Goal: Find specific fact: Find specific fact

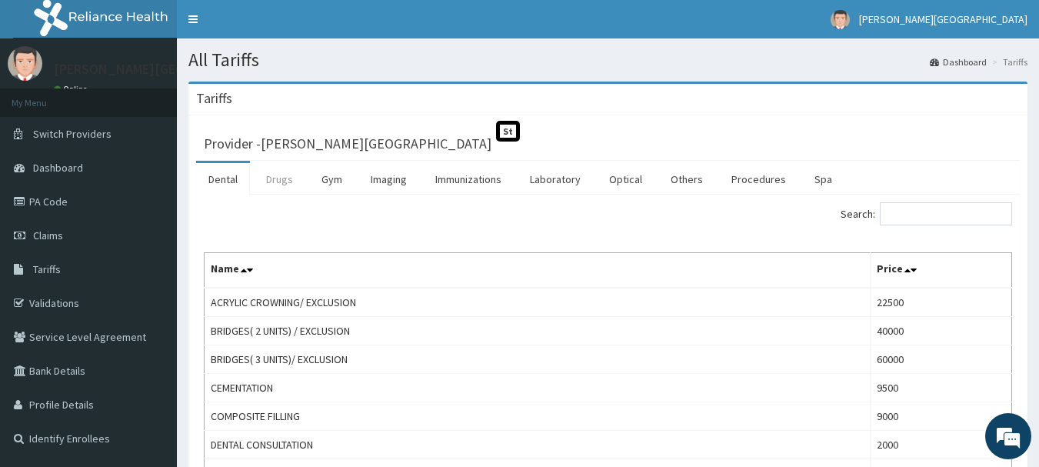
click at [287, 181] on link "Drugs" at bounding box center [280, 179] width 52 height 32
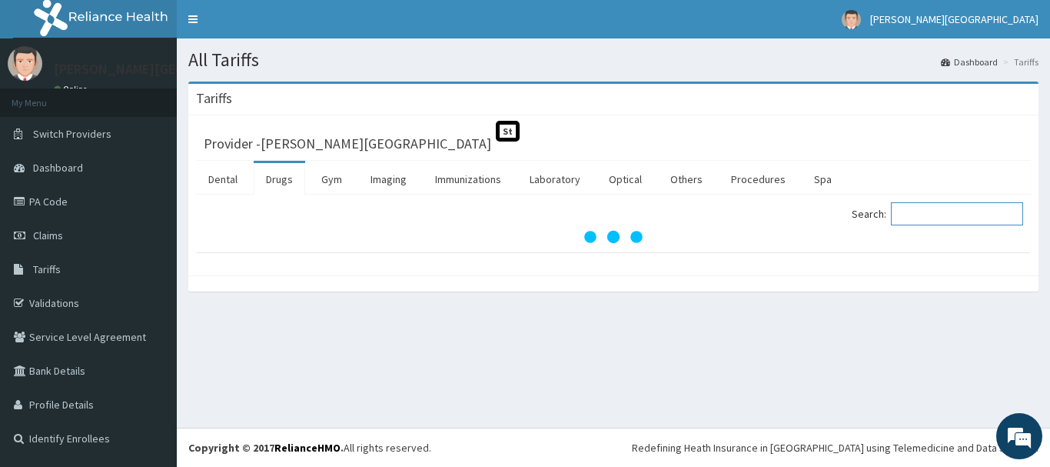
click at [929, 215] on input "Search:" at bounding box center [957, 213] width 132 height 23
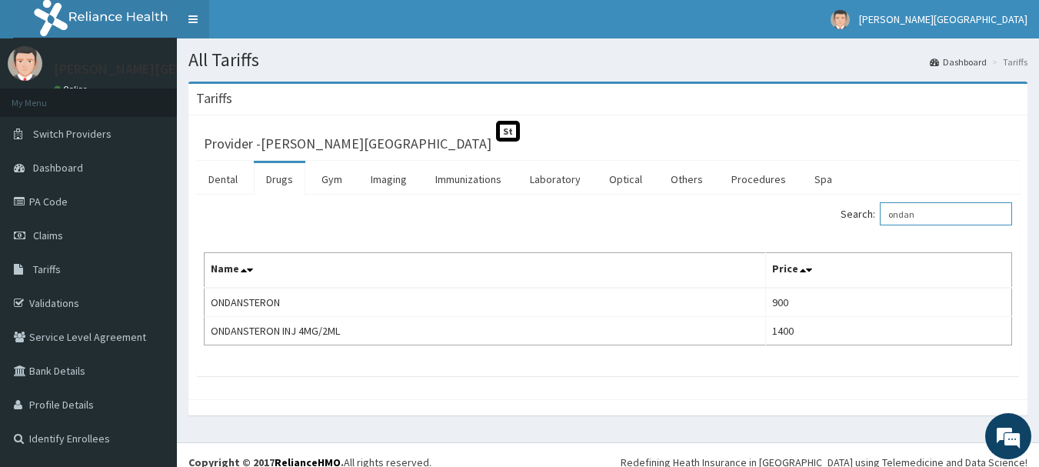
type input "ondan"
click at [81, 201] on link "PA Code" at bounding box center [88, 201] width 177 height 34
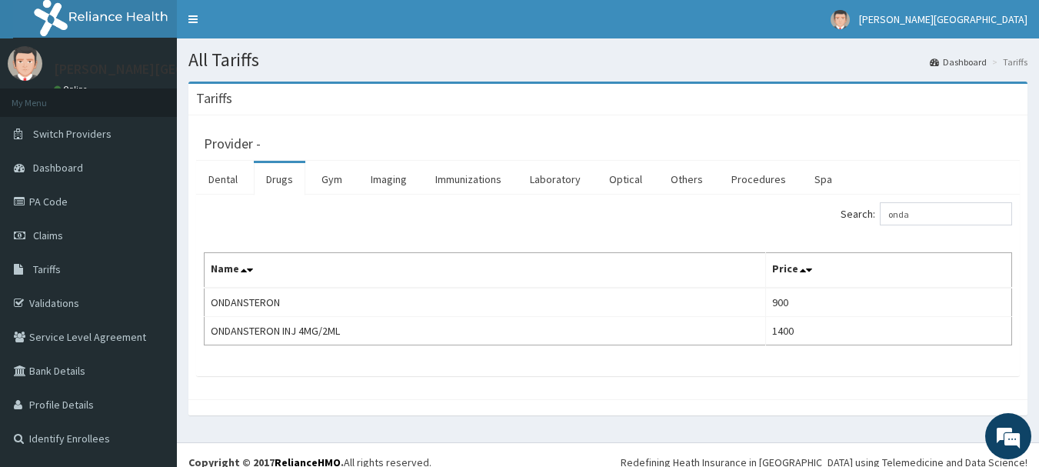
type input "onda"
click at [560, 179] on link "Laboratory" at bounding box center [554, 179] width 75 height 32
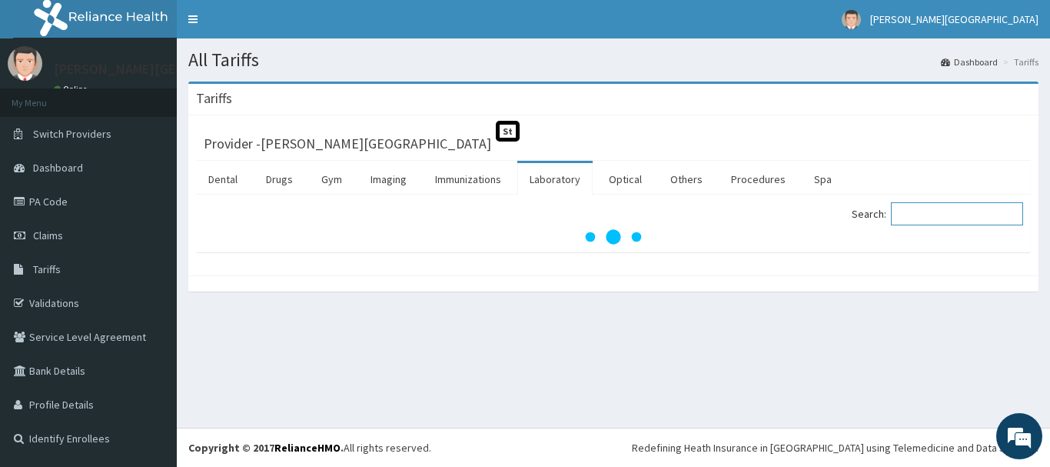
click at [960, 220] on input "Search:" at bounding box center [957, 213] width 132 height 23
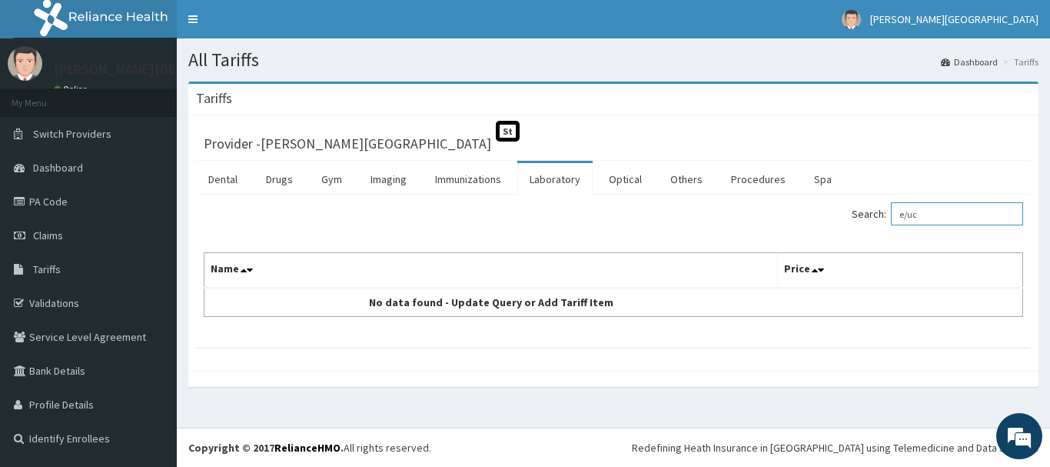
click at [960, 220] on input "e/uc" at bounding box center [957, 213] width 132 height 23
type input "e"
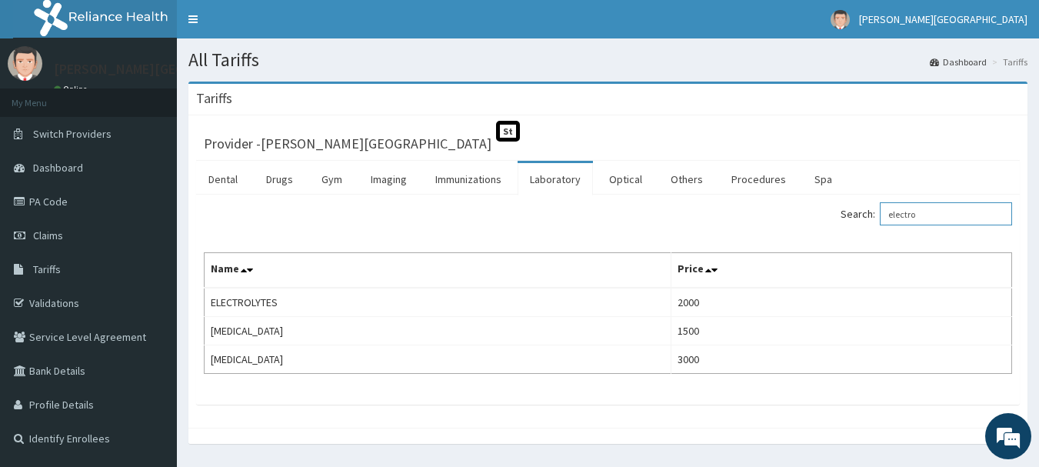
type input "electro"
